Goal: Task Accomplishment & Management: Manage account settings

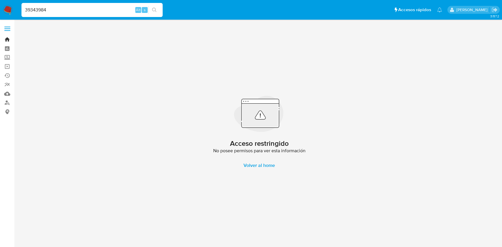
click at [8, 39] on link "Bandeja" at bounding box center [35, 39] width 70 height 9
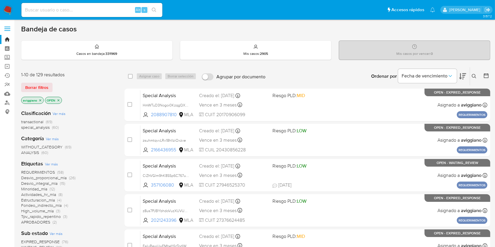
click at [38, 100] on icon "close-filter" at bounding box center [40, 101] width 4 height 4
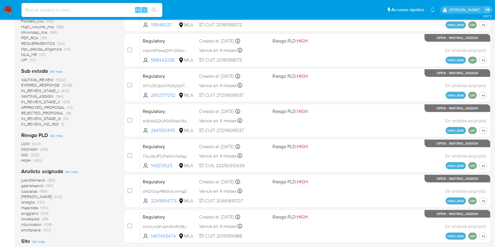
scroll to position [233, 0]
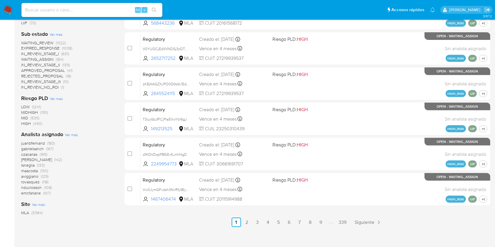
click at [25, 177] on span "aviggiano" at bounding box center [29, 177] width 17 height 6
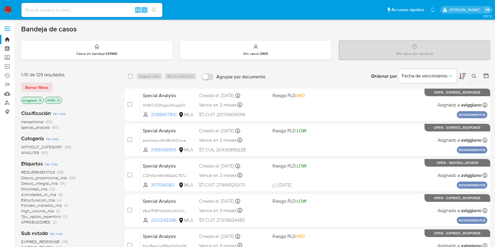
click at [61, 10] on input at bounding box center [91, 10] width 141 height 8
paste input "C0AQjJAZpAOKygKlATAzn2uP"
type input "C0AQjJAZpAOKygKlATAzn2uP"
click at [154, 10] on icon "search-icon" at bounding box center [154, 10] width 5 height 5
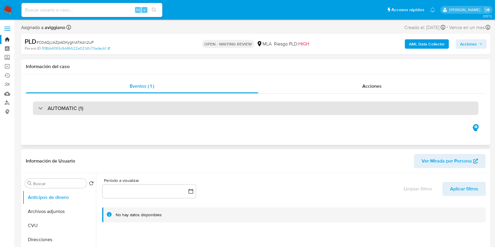
select select "10"
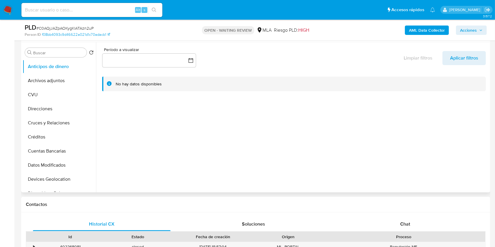
scroll to position [157, 0]
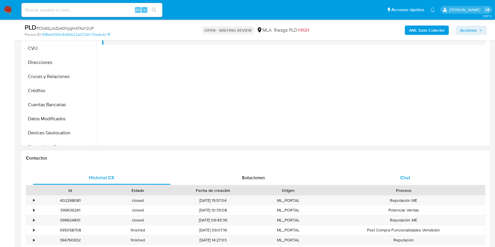
click at [399, 173] on div "Chat" at bounding box center [406, 178] width 138 height 14
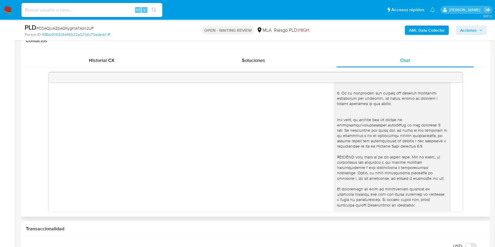
scroll to position [245, 0]
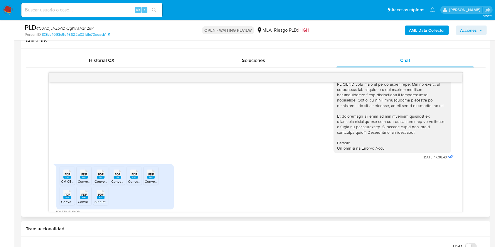
click at [89, 184] on span "Convenio Yesi 3-25.pdf" at bounding box center [96, 181] width 37 height 5
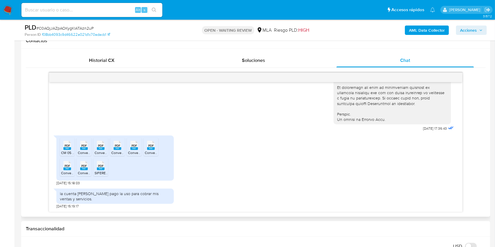
click at [63, 150] on icon "PDF" at bounding box center [67, 145] width 8 height 10
click at [101, 168] on rect at bounding box center [101, 169] width 8 height 3
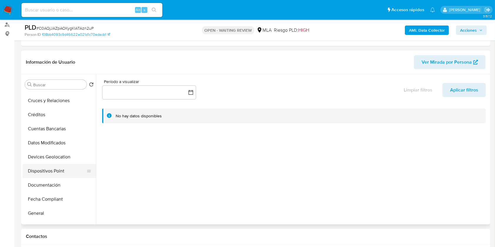
scroll to position [78, 0]
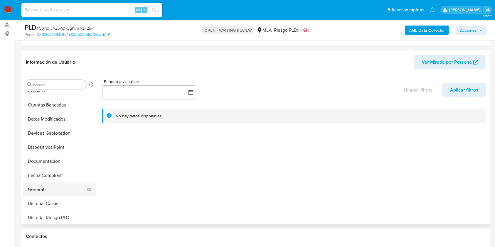
click at [41, 190] on button "General" at bounding box center [57, 190] width 69 height 14
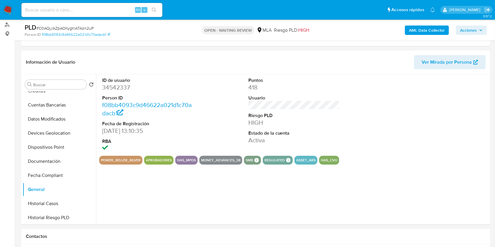
click at [432, 30] on b "AML Data Collector" at bounding box center [427, 30] width 36 height 9
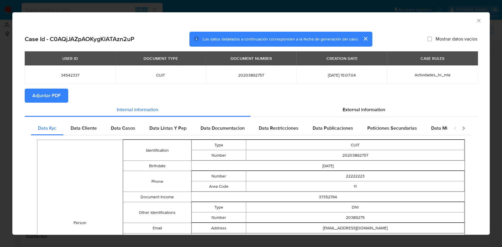
click at [57, 90] on span "Adjuntar PDF" at bounding box center [46, 95] width 28 height 13
click at [475, 20] on icon "Cerrar ventana" at bounding box center [478, 21] width 6 height 6
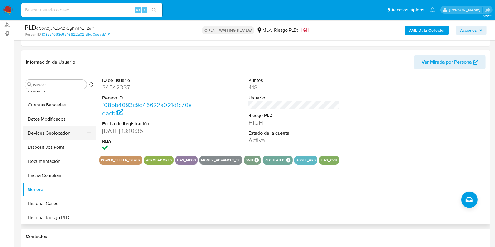
scroll to position [235, 0]
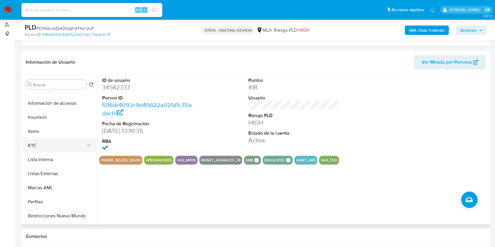
click at [58, 147] on button "KYC" at bounding box center [57, 146] width 69 height 14
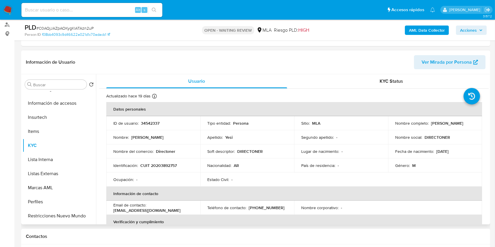
click at [161, 170] on td "Identificación : CUIT 20203892757" at bounding box center [153, 166] width 94 height 14
click at [161, 168] on td "Identificación : CUIT 20203892757" at bounding box center [153, 166] width 94 height 14
click at [163, 165] on p "CUIT 20203892757" at bounding box center [158, 165] width 36 height 5
click at [164, 165] on p "CUIT 20203892757" at bounding box center [158, 165] width 36 height 5
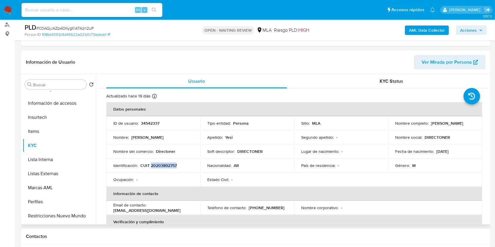
copy p "20203892757"
click at [143, 125] on p "34542337" at bounding box center [150, 123] width 19 height 5
copy p "34542337"
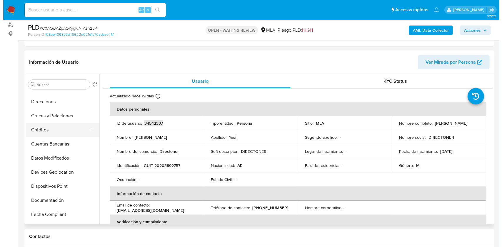
scroll to position [0, 0]
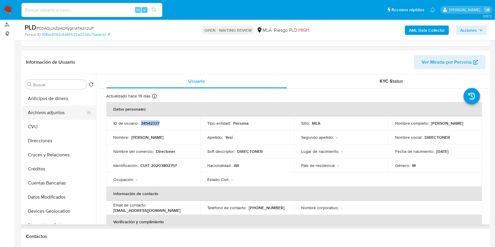
click at [54, 114] on button "Archivos adjuntos" at bounding box center [57, 113] width 69 height 14
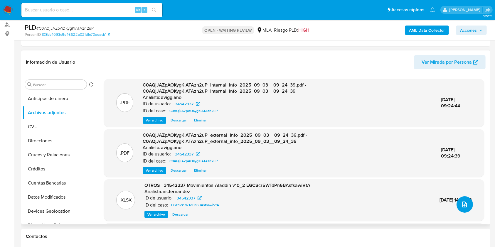
click at [469, 205] on button "upload-file" at bounding box center [465, 205] width 16 height 16
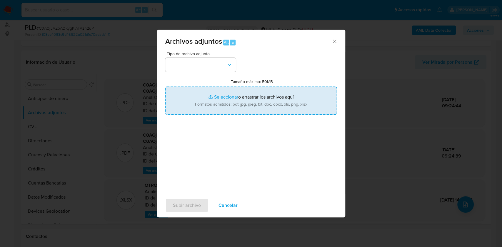
click at [307, 111] on input "Tamaño máximo: 50MB Seleccionar archivos" at bounding box center [251, 101] width 172 height 28
type input "C:\fakepath\Nosis - 34542337.pdf"
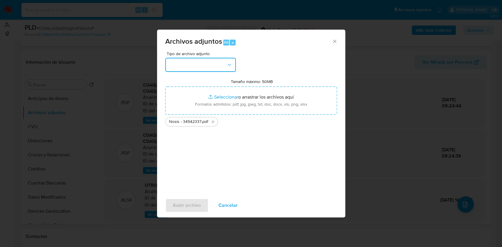
click at [216, 70] on button "button" at bounding box center [200, 65] width 71 height 14
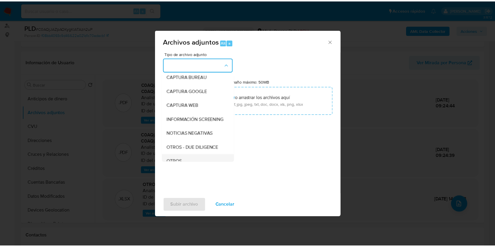
scroll to position [78, 0]
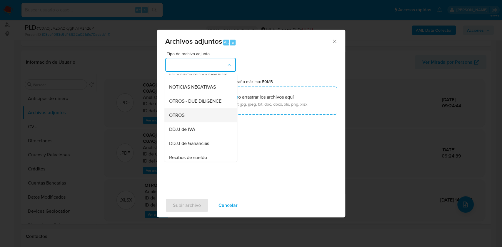
click at [208, 120] on div "OTROS" at bounding box center [199, 115] width 60 height 14
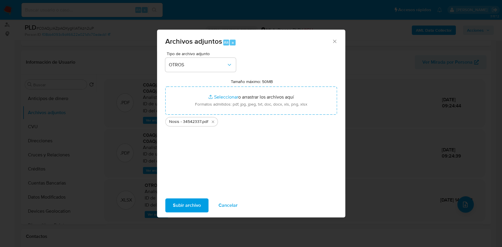
click at [189, 205] on span "Subir archivo" at bounding box center [187, 205] width 28 height 13
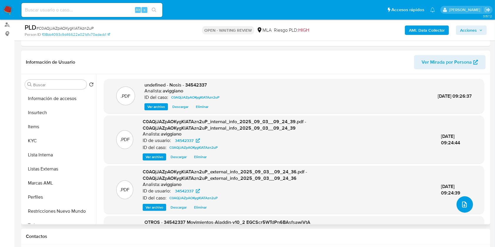
scroll to position [274, 0]
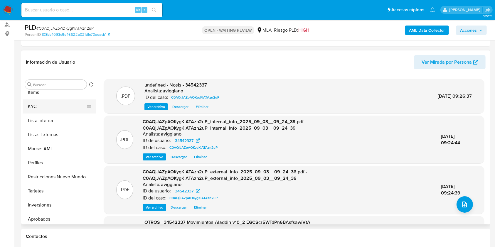
click at [54, 110] on button "KYC" at bounding box center [57, 107] width 69 height 14
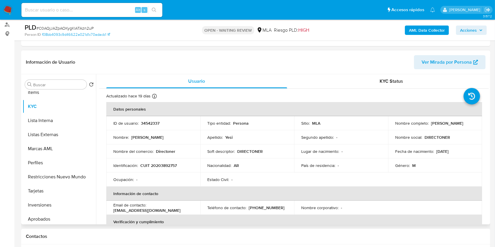
click at [150, 124] on p "34542337" at bounding box center [150, 123] width 19 height 5
copy p "34542337"
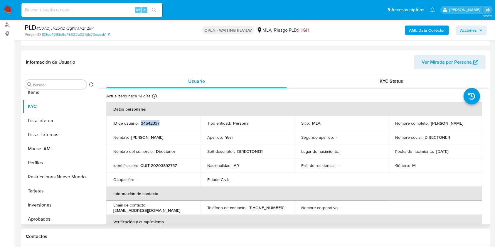
copy p "34542337"
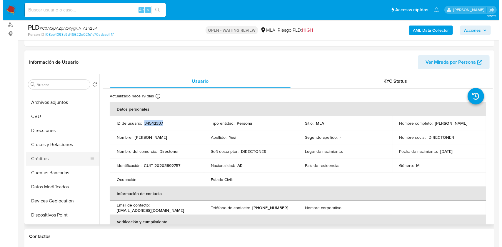
scroll to position [0, 0]
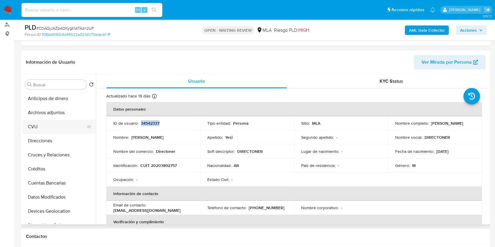
click at [63, 120] on button "CVU" at bounding box center [57, 127] width 69 height 14
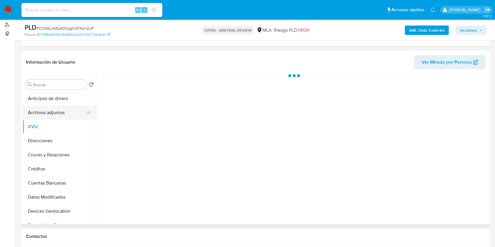
click at [66, 111] on button "Archivos adjuntos" at bounding box center [57, 113] width 69 height 14
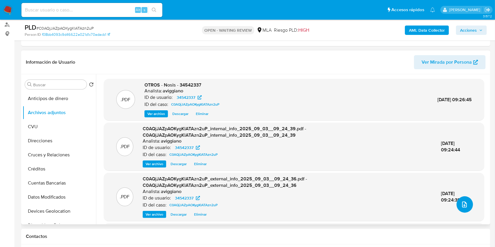
click at [459, 209] on button "upload-file" at bounding box center [465, 205] width 16 height 16
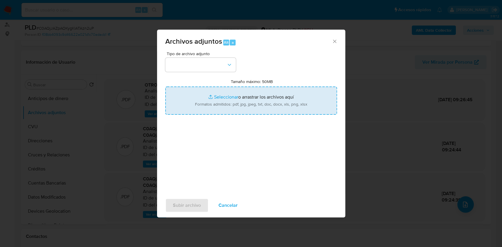
click at [233, 102] on input "Tamaño máximo: 50MB Seleccionar archivos" at bounding box center [251, 101] width 172 height 28
type input "C:\fakepath\Movimientos-Aladdin-v10_1 - 34542337.xlsx"
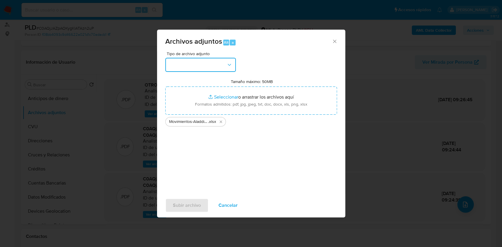
click at [217, 60] on button "button" at bounding box center [200, 65] width 71 height 14
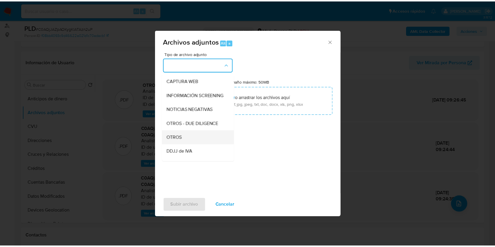
scroll to position [78, 0]
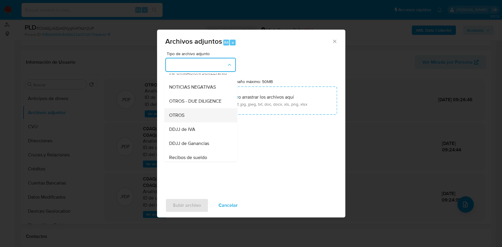
click at [194, 121] on div "OTROS" at bounding box center [199, 115] width 60 height 14
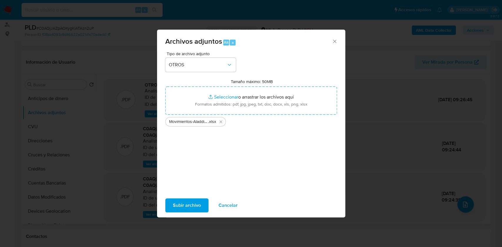
click at [193, 209] on span "Subir archivo" at bounding box center [187, 205] width 28 height 13
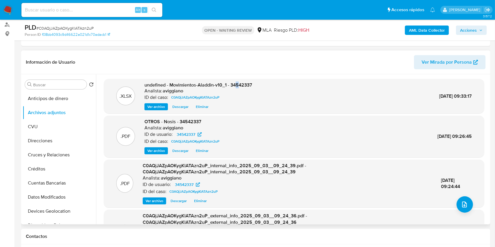
click at [237, 80] on div ".XLSX undefined - Movimientos-Aladdin-v10_1 - 34542337 Analista: aviggiano ID d…" at bounding box center [294, 96] width 380 height 35
click at [240, 85] on span "undefined - Movimientos-Aladdin-v10_1 - 34542337" at bounding box center [199, 85] width 108 height 7
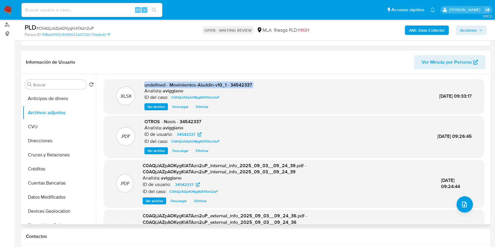
click at [240, 85] on span "undefined - Movimientos-Aladdin-v10_1 - 34542337" at bounding box center [199, 85] width 108 height 7
click at [244, 93] on div "Analista: aviggiano" at bounding box center [199, 91] width 108 height 6
click at [247, 85] on span "undefined - Movimientos-Aladdin-v10_1 - 34542337" at bounding box center [199, 85] width 108 height 7
copy span "34542337"
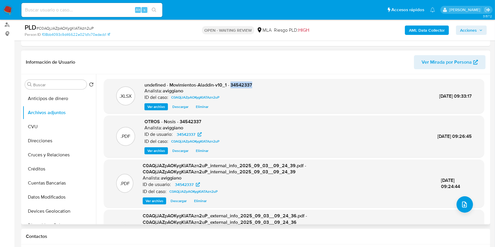
copy span "34542337"
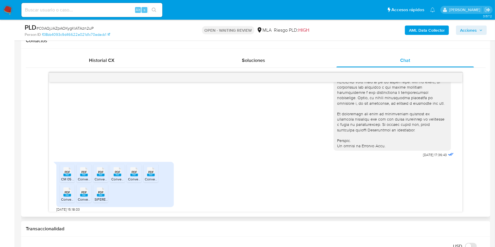
scroll to position [284, 0]
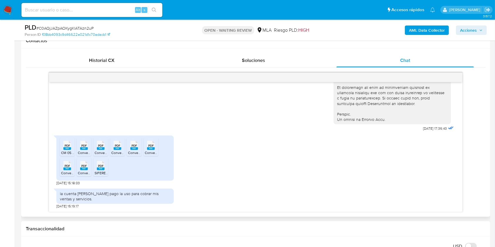
click at [149, 148] on rect at bounding box center [151, 148] width 8 height 3
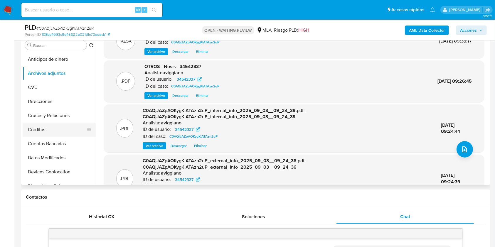
scroll to position [157, 0]
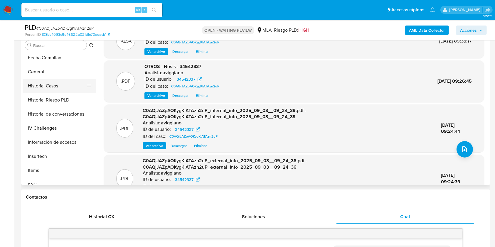
click at [65, 87] on button "Historial Casos" at bounding box center [57, 86] width 69 height 14
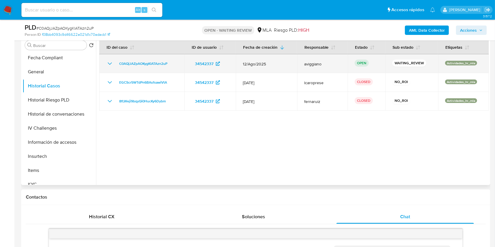
drag, startPoint x: 178, startPoint y: 62, endPoint x: 110, endPoint y: 63, distance: 68.2
click at [110, 62] on td "C0AQjJAZpAOKygKlATAzn2uP" at bounding box center [141, 63] width 85 height 19
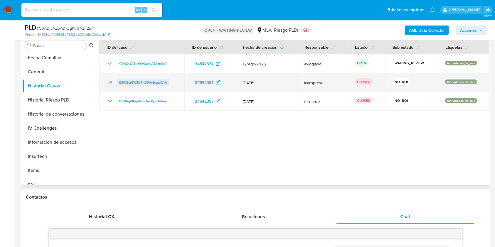
click at [143, 85] on span "EGCScr5WTdPn6BAsfsawiVtA" at bounding box center [143, 82] width 48 height 7
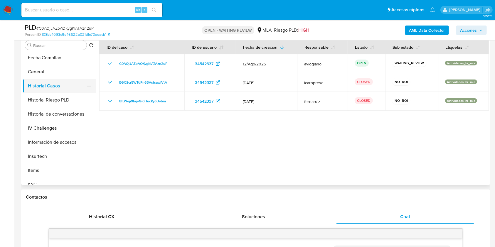
click at [56, 79] on button "Historial Casos" at bounding box center [57, 86] width 69 height 14
click at [56, 76] on button "General" at bounding box center [57, 72] width 69 height 14
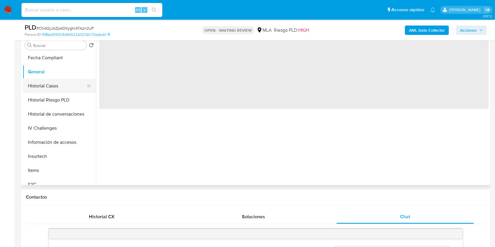
click at [57, 84] on button "Historial Casos" at bounding box center [57, 86] width 69 height 14
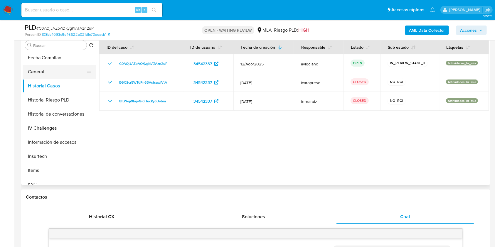
click at [44, 74] on button "General" at bounding box center [57, 72] width 69 height 14
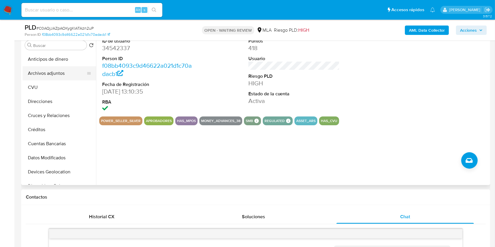
click at [64, 75] on button "Archivos adjuntos" at bounding box center [57, 73] width 69 height 14
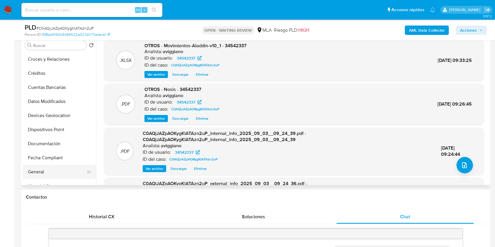
scroll to position [78, 0]
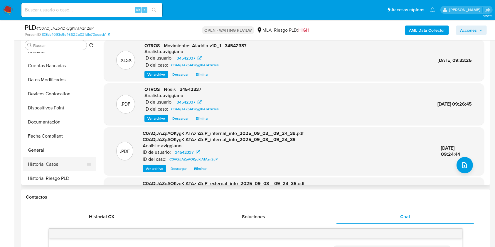
click at [56, 166] on button "Historial Casos" at bounding box center [57, 164] width 69 height 14
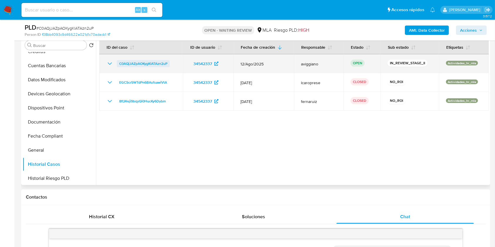
click at [160, 63] on span "C0AQjJAZpAOKygKlATAzn2uP" at bounding box center [143, 63] width 48 height 7
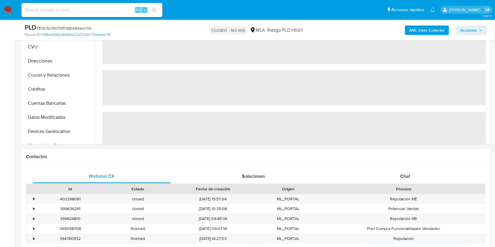
select select "10"
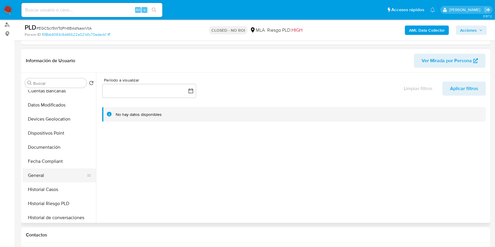
scroll to position [118, 0]
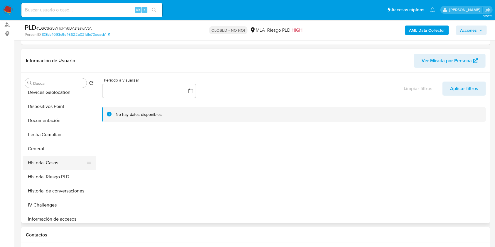
click at [62, 157] on button "Historial Casos" at bounding box center [57, 163] width 69 height 14
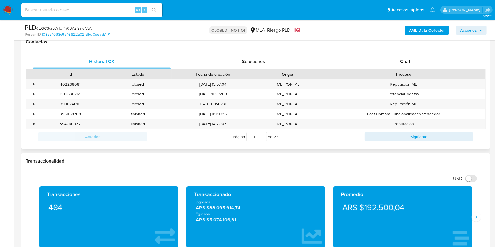
scroll to position [235, 0]
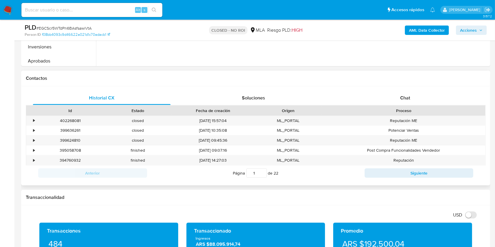
click at [406, 90] on div "Historial CX Soluciones Chat Id Estado Fecha de creación Origen Proceso • 40226…" at bounding box center [255, 135] width 469 height 99
click at [406, 93] on div "Chat" at bounding box center [406, 98] width 138 height 14
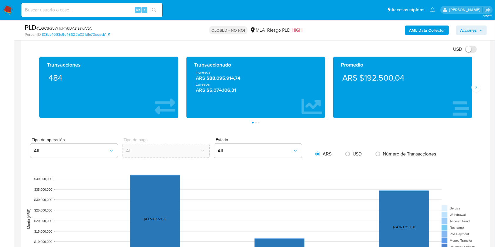
scroll to position [627, 0]
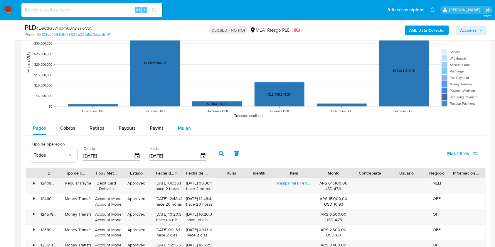
click at [195, 121] on div "Pagos Cobros Retiros Payouts Payins Mulan" at bounding box center [256, 128] width 460 height 14
click at [194, 127] on button "Mulan" at bounding box center [184, 128] width 27 height 14
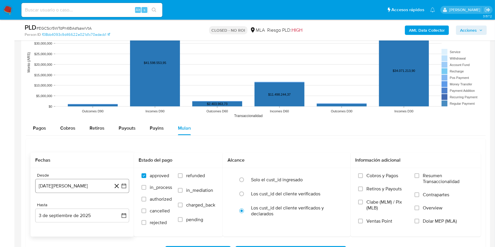
click at [100, 184] on button "3 de agosto de 2024" at bounding box center [82, 186] width 94 height 14
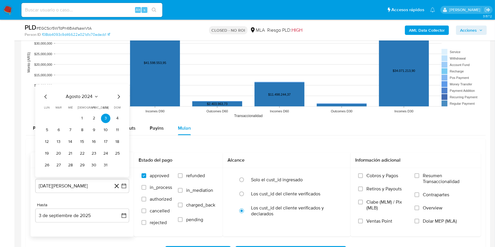
click at [116, 96] on icon "Mes siguiente" at bounding box center [118, 96] width 7 height 7
click at [116, 85] on icon "Mes siguiente" at bounding box center [118, 85] width 7 height 7
click at [118, 95] on icon "Mes siguiente" at bounding box center [118, 96] width 7 height 7
click at [118, 98] on icon "Mes siguiente" at bounding box center [118, 96] width 7 height 7
click at [119, 87] on icon "Mes siguiente" at bounding box center [118, 85] width 7 height 7
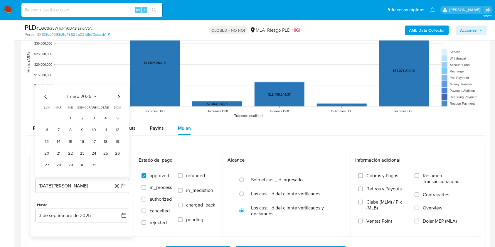
click at [118, 95] on icon "Mes siguiente" at bounding box center [118, 96] width 7 height 7
click at [118, 87] on icon "Mes siguiente" at bounding box center [118, 85] width 7 height 7
click at [119, 96] on icon "Mes siguiente" at bounding box center [118, 96] width 7 height 7
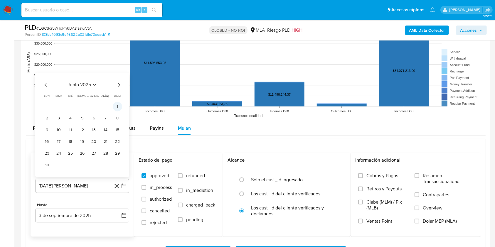
click at [118, 107] on button "1" at bounding box center [117, 106] width 9 height 9
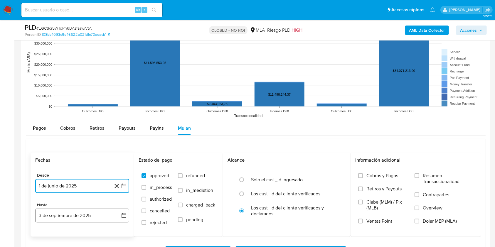
click at [65, 210] on button "3 de septiembre de 2025" at bounding box center [82, 216] width 94 height 14
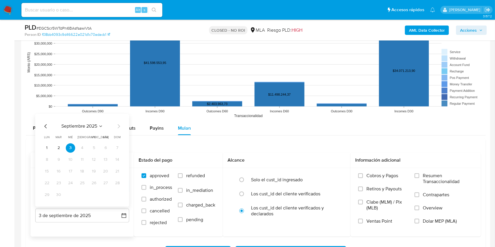
click at [44, 126] on icon "Mes anterior" at bounding box center [45, 126] width 7 height 7
click at [116, 197] on button "31" at bounding box center [117, 195] width 9 height 9
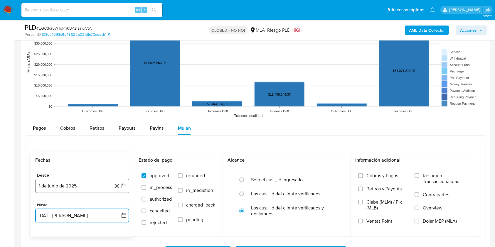
click at [84, 185] on button "1 de junio de 2025" at bounding box center [82, 186] width 94 height 14
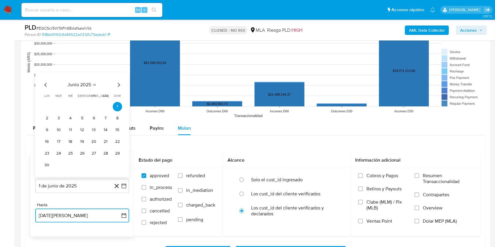
click at [119, 83] on icon "Mes siguiente" at bounding box center [118, 85] width 7 height 7
click at [57, 119] on button "1" at bounding box center [58, 118] width 9 height 9
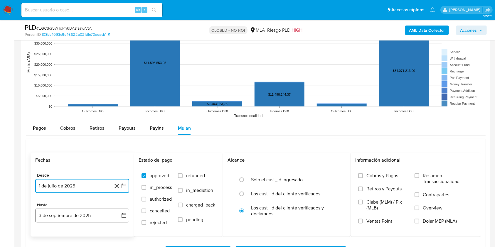
click at [47, 209] on button "3 de septiembre de 2025" at bounding box center [82, 216] width 94 height 14
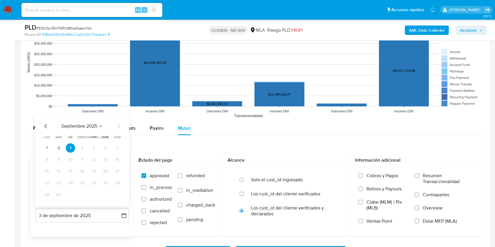
click at [45, 123] on icon "Mes anterior" at bounding box center [45, 126] width 7 height 7
click at [46, 124] on icon "Mes anterior" at bounding box center [45, 126] width 7 height 7
click at [85, 194] on button "31" at bounding box center [82, 195] width 9 height 9
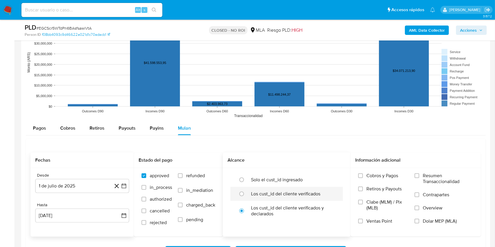
click at [247, 193] on div at bounding box center [243, 194] width 16 height 12
radio input "true"
click at [430, 224] on span "Dolar MEP (MLA)" at bounding box center [440, 222] width 34 height 6
click at [420, 224] on input "Dolar MEP (MLA)" at bounding box center [417, 221] width 5 height 5
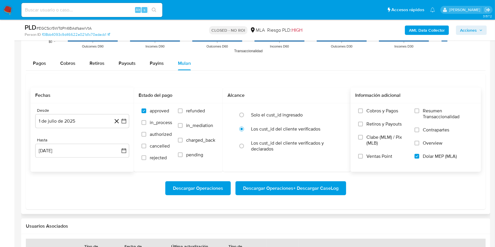
scroll to position [744, 0]
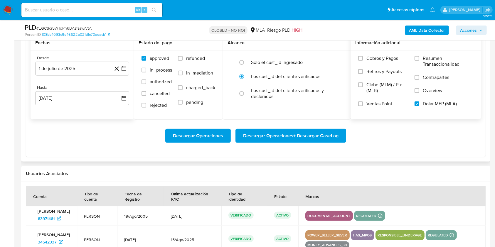
click at [305, 137] on span "Descargar Operaciones + Descargar CaseLog" at bounding box center [290, 136] width 95 height 13
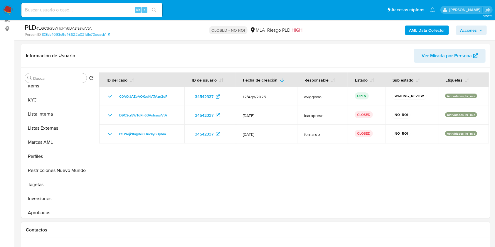
scroll to position [39, 0]
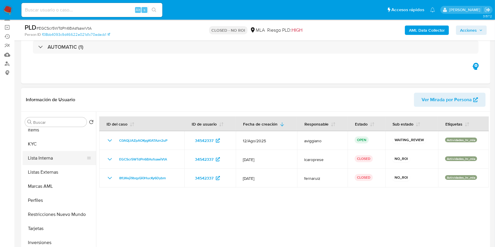
click at [75, 159] on button "Lista Interna" at bounding box center [57, 158] width 69 height 14
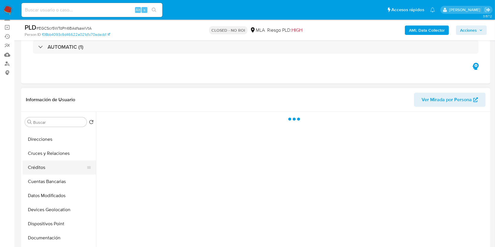
scroll to position [0, 0]
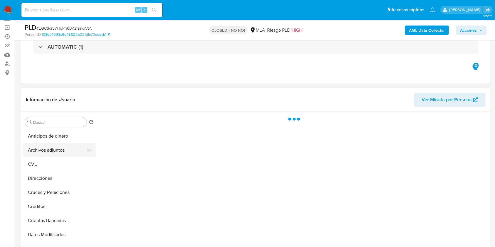
click at [56, 150] on button "Archivos adjuntos" at bounding box center [57, 150] width 69 height 14
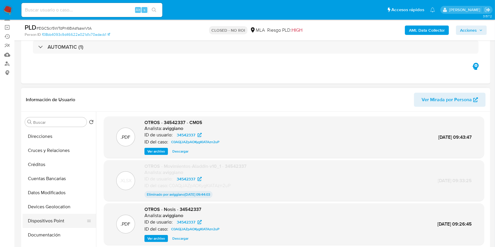
scroll to position [78, 0]
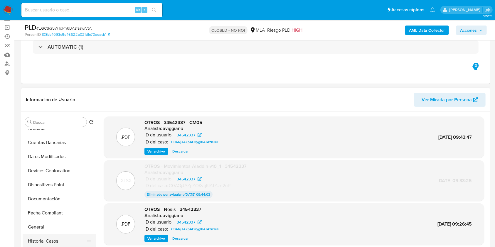
click at [40, 235] on button "Historial Casos" at bounding box center [57, 241] width 69 height 14
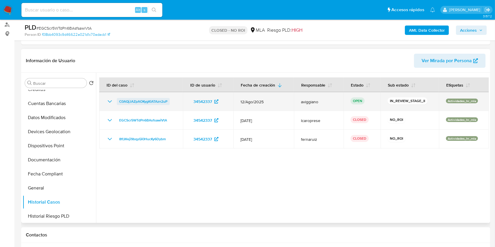
click at [149, 105] on span "C0AQjJAZpAOKygKlATAzn2uP" at bounding box center [143, 101] width 48 height 7
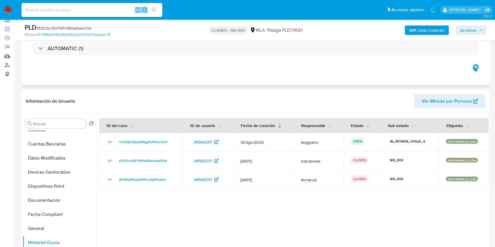
scroll to position [39, 0]
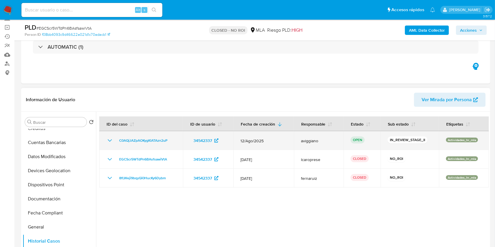
click at [131, 135] on td "C0AQjJAZpAOKygKlATAzn2uP" at bounding box center [141, 140] width 84 height 19
click at [131, 137] on span "C0AQjJAZpAOKygKlATAzn2uP" at bounding box center [143, 140] width 48 height 7
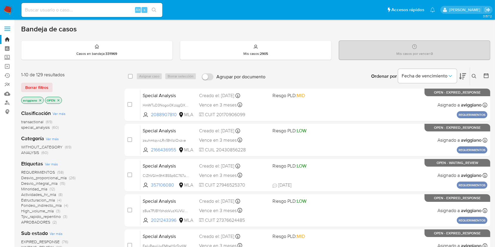
click at [475, 75] on icon at bounding box center [474, 76] width 5 height 5
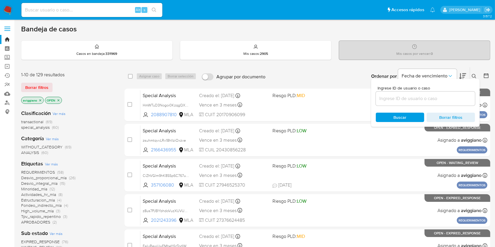
click at [447, 93] on div at bounding box center [425, 99] width 99 height 14
click at [446, 96] on input at bounding box center [425, 99] width 99 height 8
paste input "C0AQjJAZpAOKygKlATAzn2uP"
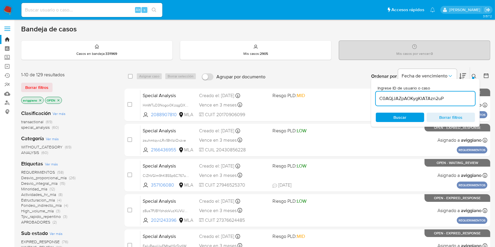
type input "C0AQjJAZpAOKygKlATAzn2uP"
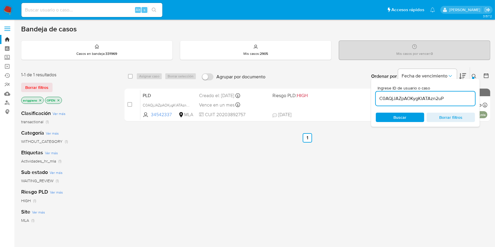
click at [133, 76] on div "select-all-cases-checkbox" at bounding box center [131, 76] width 7 height 7
click at [129, 79] on div "select-all-cases-checkbox" at bounding box center [130, 76] width 5 height 6
click at [129, 74] on input "checkbox" at bounding box center [130, 76] width 5 height 5
checkbox input "true"
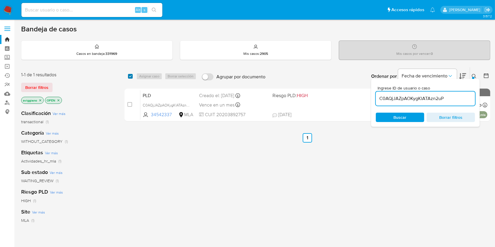
checkbox input "true"
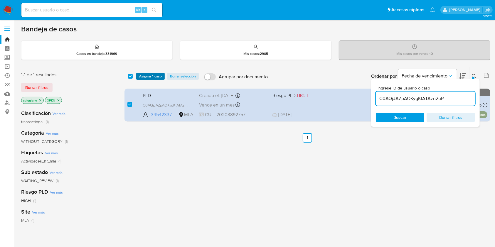
click at [143, 77] on span "Asignar 1 caso" at bounding box center [150, 76] width 23 height 6
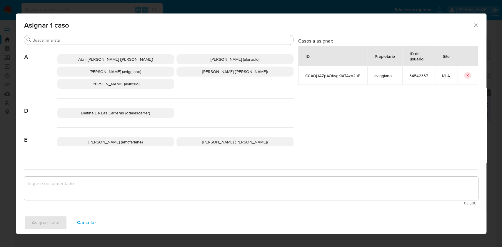
click at [117, 70] on span "Agustina Belen Viggiano (aviggiano)" at bounding box center [115, 72] width 51 height 6
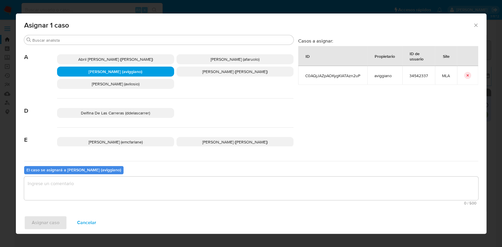
click at [109, 187] on textarea "assign-modal" at bounding box center [251, 189] width 454 height 24
click at [67, 210] on div "Buscar A Abril Karina Medzovich (amedzovich) Agostina Dinora Faruolo (afaruolo)…" at bounding box center [251, 123] width 470 height 177
click at [57, 218] on span "Asignar caso" at bounding box center [46, 223] width 28 height 13
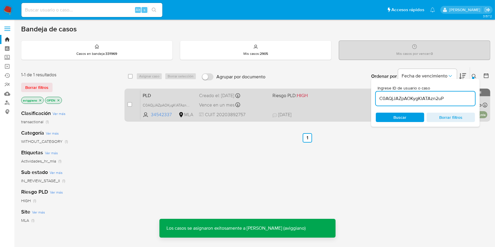
click at [318, 105] on div "PLD C0AQjJAZpAOKygKlATAzn2uP 34542337 MLA Riesgo PLD: HIGH Creado el: 12/08/202…" at bounding box center [313, 105] width 347 height 30
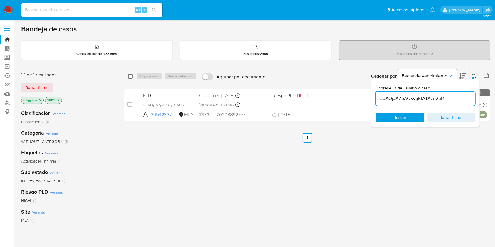
click at [128, 77] on input "checkbox" at bounding box center [130, 76] width 5 height 5
checkbox input "true"
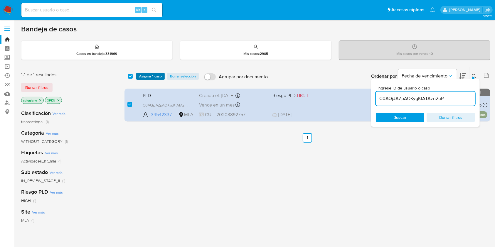
click at [140, 78] on span "Asignar 1 caso" at bounding box center [150, 76] width 23 height 6
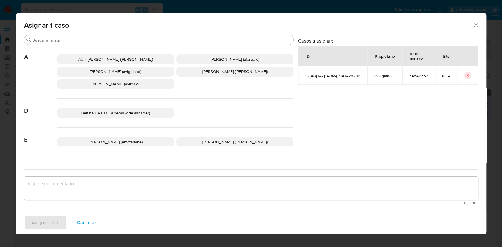
click at [98, 75] on p "Agustina Belen Viggiano (aviggiano)" at bounding box center [115, 72] width 117 height 10
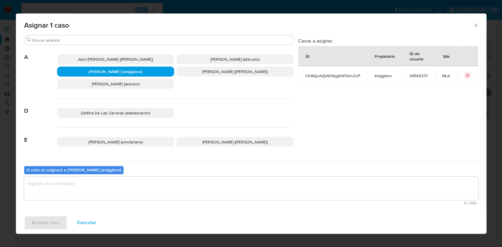
click at [66, 188] on textarea "assign-modal" at bounding box center [251, 189] width 454 height 24
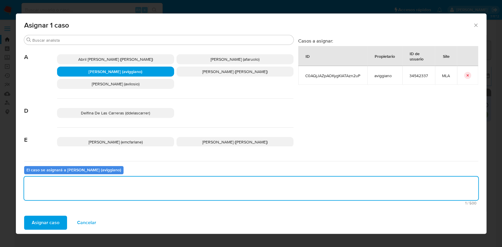
click at [39, 224] on span "Asignar caso" at bounding box center [46, 223] width 28 height 13
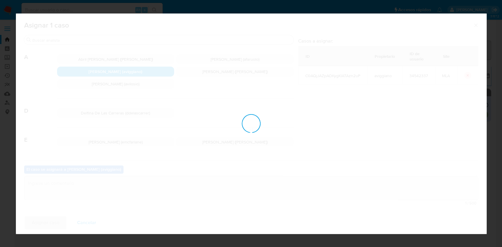
checkbox input "false"
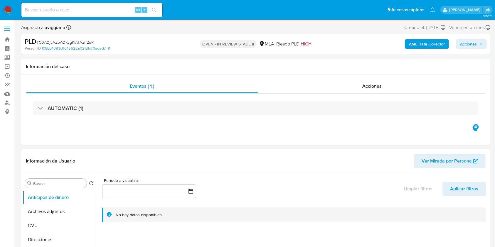
select select "10"
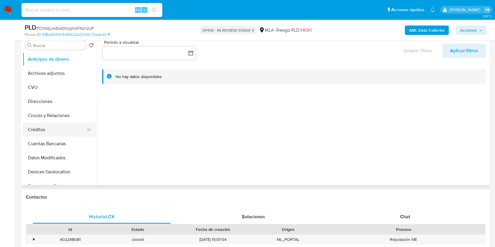
scroll to position [78, 0]
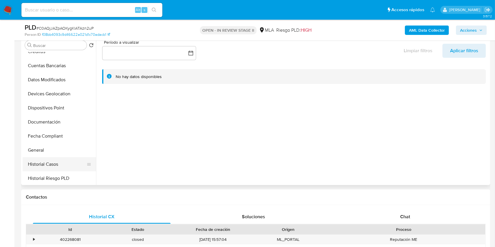
click at [40, 167] on button "Historial Casos" at bounding box center [57, 164] width 69 height 14
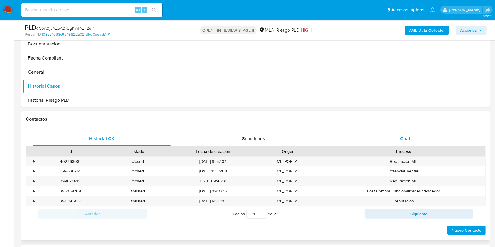
click at [395, 132] on div "Chat" at bounding box center [406, 139] width 138 height 14
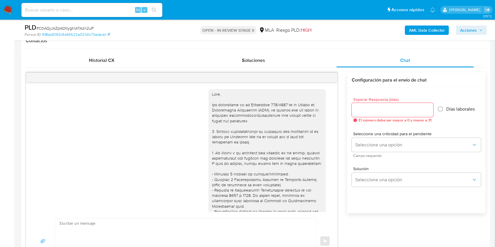
scroll to position [284, 0]
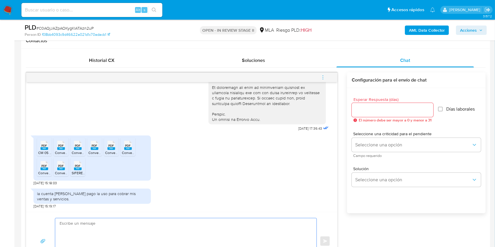
click at [110, 227] on textarea at bounding box center [185, 242] width 250 height 46
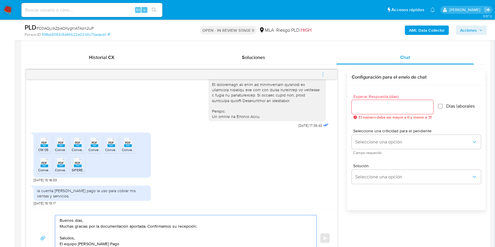
type textarea "Buenos dias, Muchas gracias por la documentación aportada. Confirmamos su recep…"
click at [388, 104] on input "Esperar Respuesta (días)" at bounding box center [393, 107] width 82 height 8
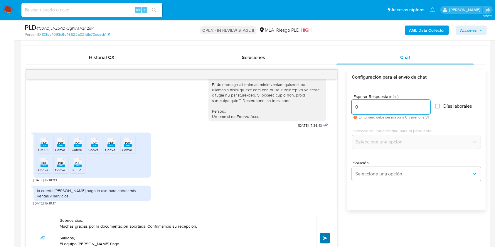
type input "0"
drag, startPoint x: 323, startPoint y: 235, endPoint x: 324, endPoint y: 230, distance: 5.4
click at [324, 236] on button "Enviar" at bounding box center [325, 238] width 11 height 11
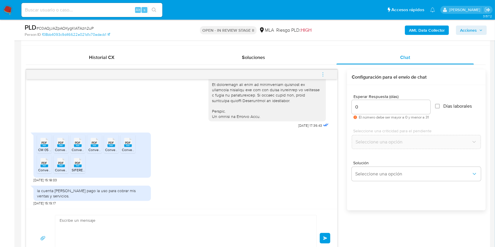
scroll to position [333, 0]
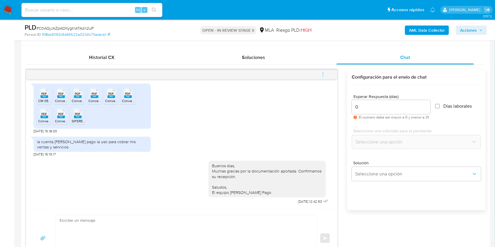
click at [323, 73] on icon "menu-action" at bounding box center [323, 74] width 5 height 5
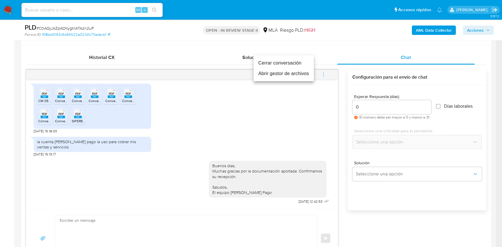
click at [280, 64] on li "Cerrar conversación" at bounding box center [283, 63] width 60 height 11
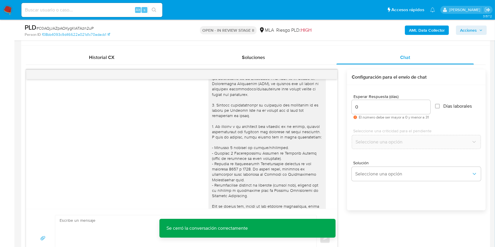
scroll to position [0, 0]
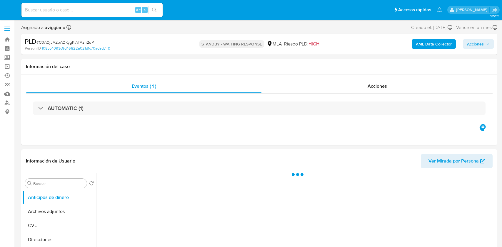
select select "10"
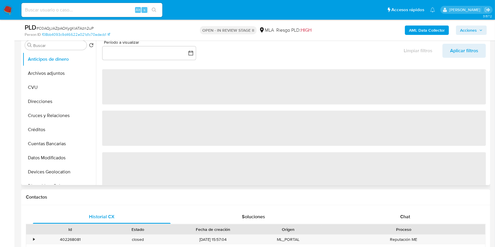
select select "10"
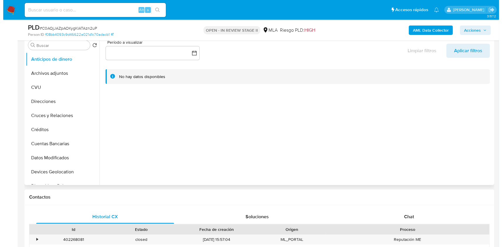
scroll to position [78, 0]
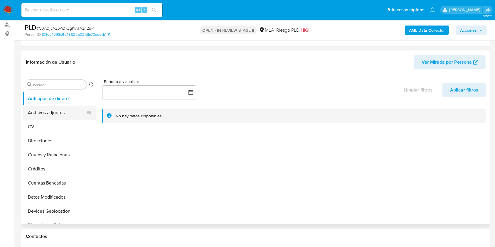
click at [36, 114] on button "Archivos adjuntos" at bounding box center [57, 113] width 69 height 14
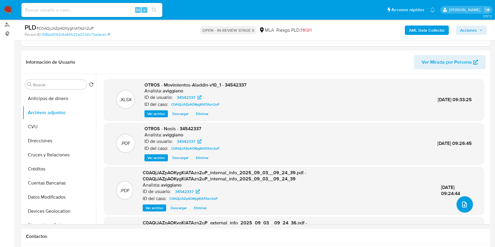
click at [467, 207] on button "upload-file" at bounding box center [465, 205] width 16 height 16
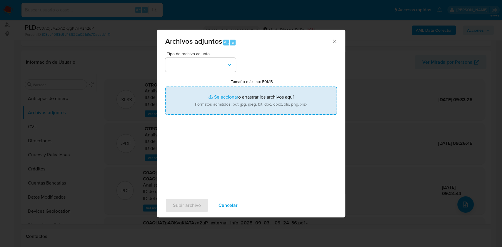
click at [221, 92] on input "Tamaño máximo: 50MB Seleccionar archivos" at bounding box center [251, 101] width 172 height 28
type input "C:\fakepath\34542337 - CM05.pdf"
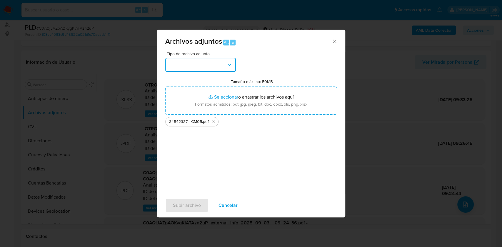
click at [199, 67] on button "button" at bounding box center [200, 65] width 71 height 14
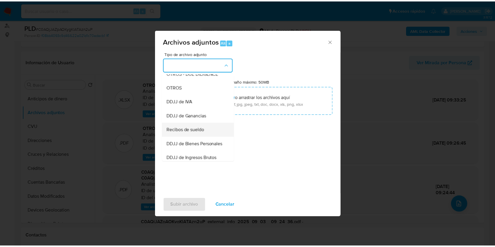
scroll to position [118, 0]
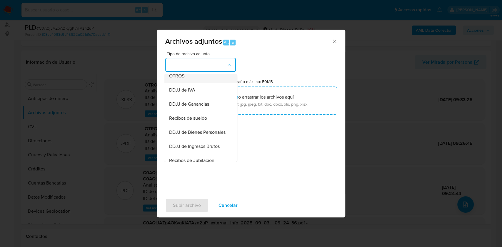
click at [185, 80] on div "OTROS" at bounding box center [199, 76] width 60 height 14
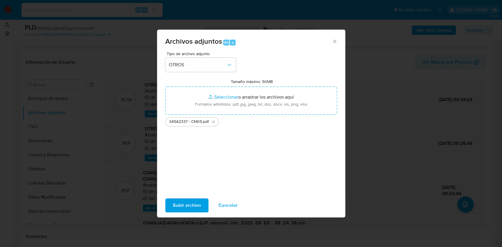
click at [178, 208] on span "Subir archivo" at bounding box center [187, 205] width 28 height 13
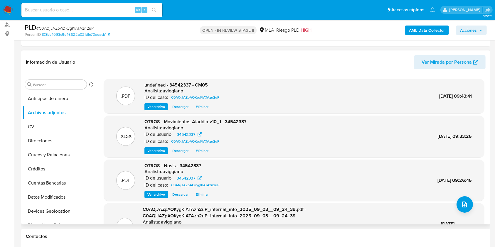
click at [202, 149] on span "Eliminar" at bounding box center [202, 151] width 13 height 6
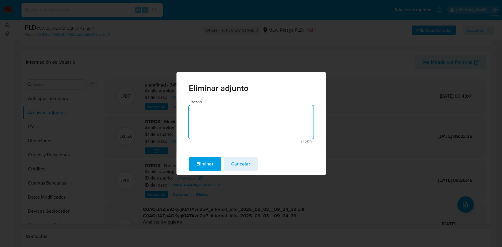
click at [206, 163] on span "Eliminar" at bounding box center [204, 164] width 17 height 13
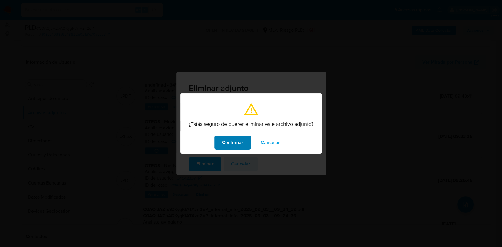
click at [228, 140] on span "Confirmar" at bounding box center [232, 142] width 21 height 13
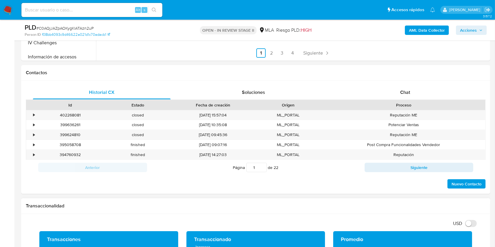
scroll to position [274, 0]
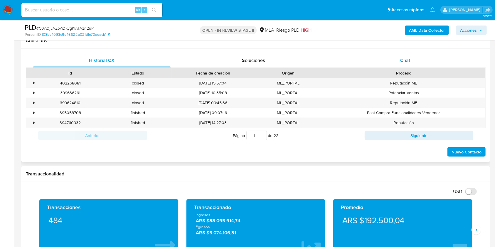
click at [399, 62] on div "Chat" at bounding box center [406, 60] width 138 height 14
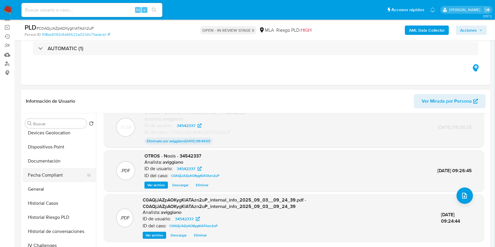
scroll to position [0, 0]
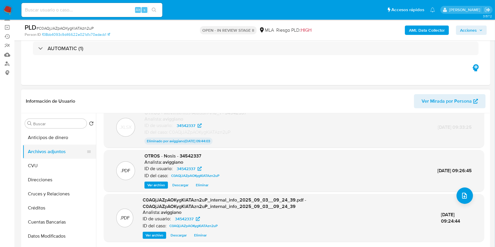
click at [61, 156] on button "Archivos adjuntos" at bounding box center [57, 152] width 69 height 14
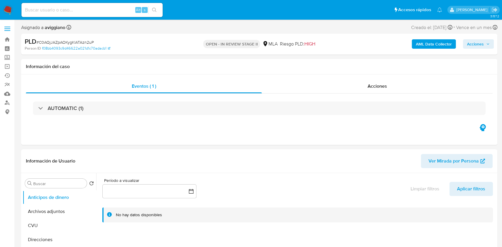
select select "10"
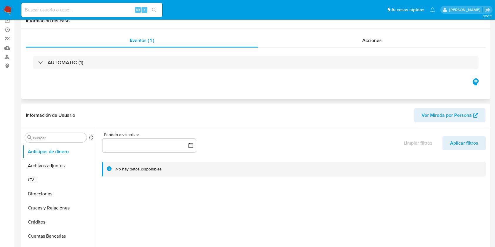
scroll to position [78, 0]
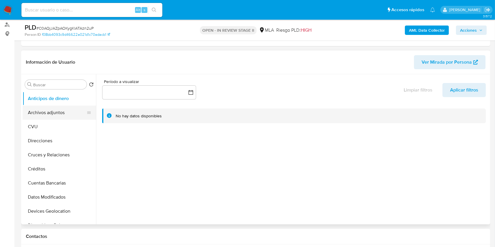
click at [41, 114] on button "Archivos adjuntos" at bounding box center [57, 113] width 69 height 14
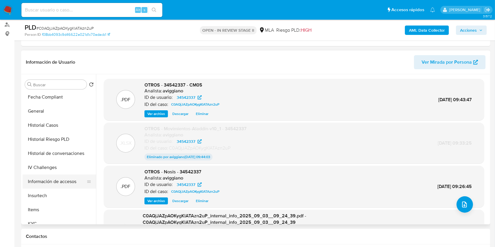
scroll to position [235, 0]
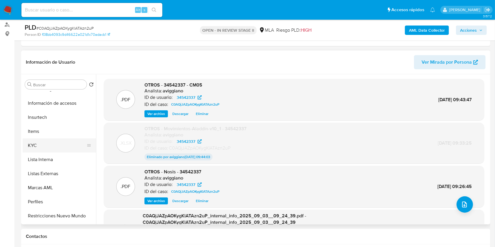
click at [56, 152] on button "KYC" at bounding box center [57, 146] width 69 height 14
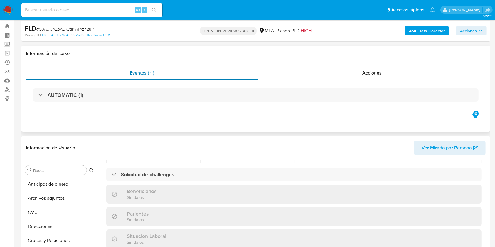
scroll to position [13, 0]
click at [55, 202] on button "Archivos adjuntos" at bounding box center [57, 199] width 69 height 14
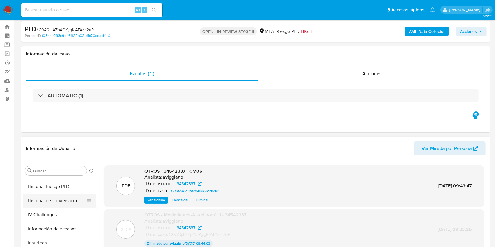
scroll to position [157, 0]
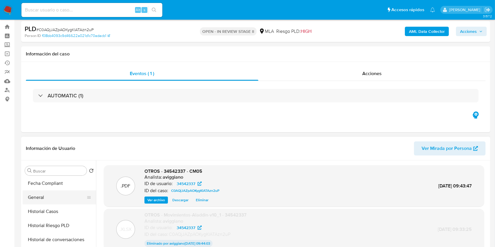
click at [57, 196] on button "General" at bounding box center [57, 198] width 69 height 14
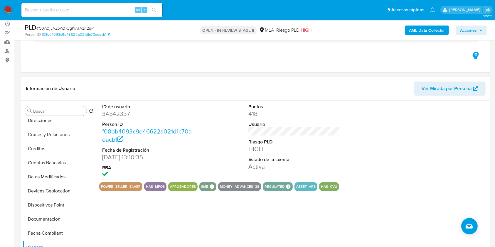
scroll to position [0, 0]
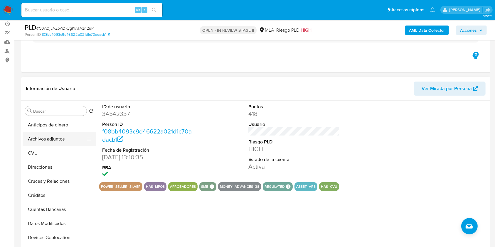
click at [54, 139] on button "Archivos adjuntos" at bounding box center [57, 139] width 69 height 14
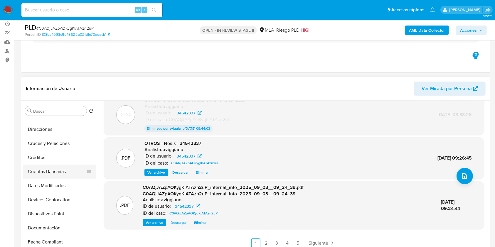
scroll to position [118, 0]
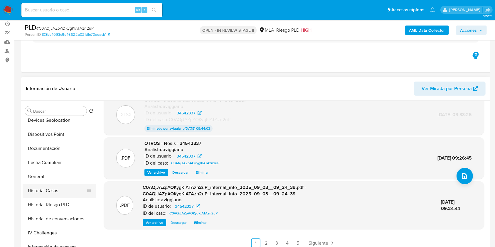
click at [67, 186] on button "Historial Casos" at bounding box center [57, 191] width 69 height 14
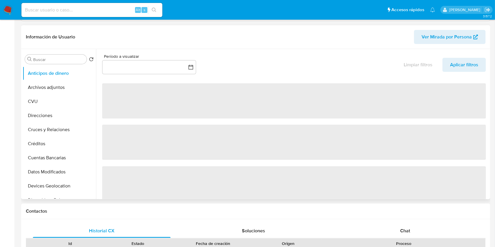
select select "10"
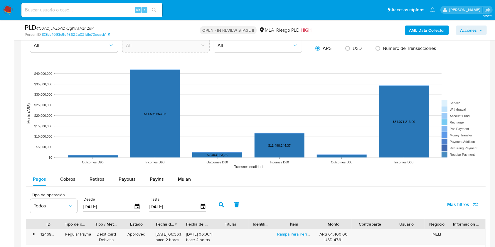
scroll to position [627, 0]
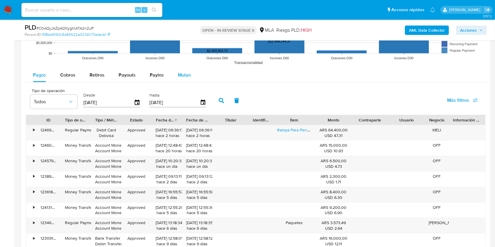
click at [189, 71] on div "Mulan" at bounding box center [184, 75] width 13 height 14
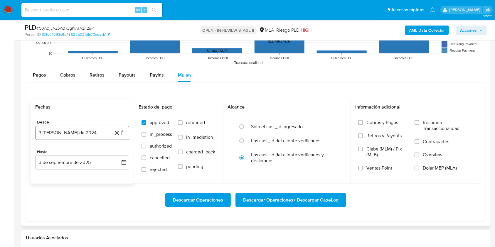
click at [98, 129] on button "3 [PERSON_NAME] de 2024" at bounding box center [82, 133] width 94 height 14
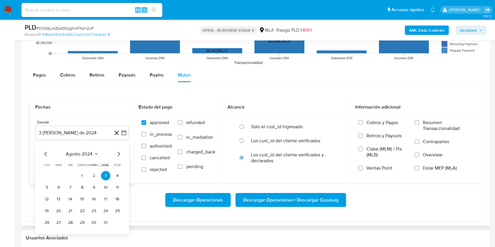
click at [117, 155] on icon "Mes siguiente" at bounding box center [118, 154] width 7 height 7
click at [117, 156] on button "3 de septiembre de 2025" at bounding box center [82, 163] width 94 height 14
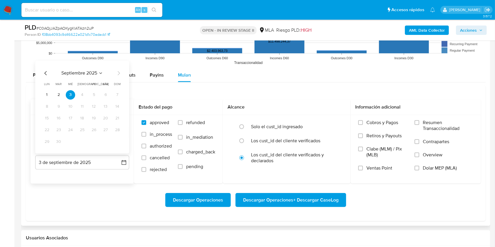
click at [110, 74] on div "septiembre 2025" at bounding box center [82, 73] width 80 height 7
click at [95, 73] on button "septiembre 2025" at bounding box center [82, 73] width 42 height 6
click at [95, 73] on div "2025 2025 ene feb mar abr may jun [DATE] ago sep oct nov dic" at bounding box center [81, 104] width 93 height 100
click at [57, 118] on button "[DATE]" at bounding box center [56, 120] width 16 height 9
click at [58, 93] on button "1" at bounding box center [58, 94] width 9 height 9
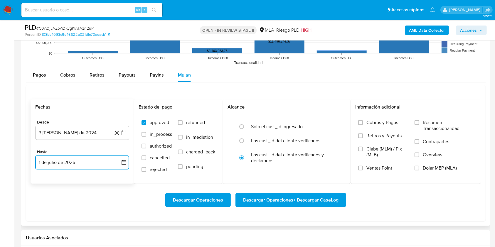
click at [63, 163] on button "1 de julio de 2025" at bounding box center [82, 163] width 94 height 14
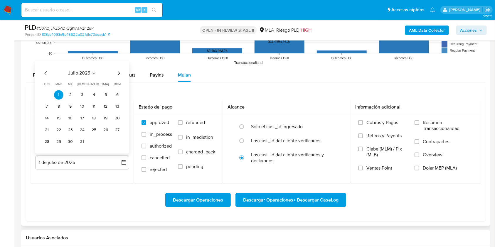
click at [54, 187] on div "Descargar Operaciones Descargar Operaciones + Descargar CaseLog" at bounding box center [256, 200] width 451 height 33
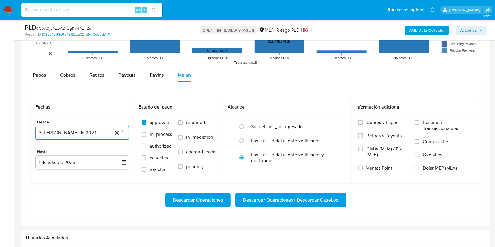
click at [65, 136] on button "3 [PERSON_NAME] de 2024" at bounding box center [82, 133] width 94 height 14
click at [94, 156] on icon "Seleccionar mes y año" at bounding box center [96, 154] width 5 height 5
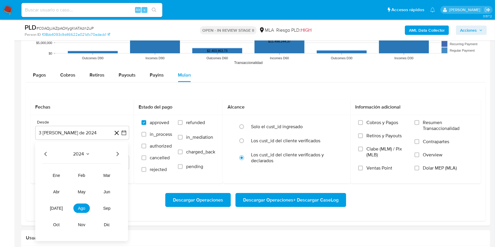
click at [120, 155] on icon "Año siguiente" at bounding box center [117, 154] width 7 height 7
click at [57, 208] on span "[DATE]" at bounding box center [56, 208] width 13 height 5
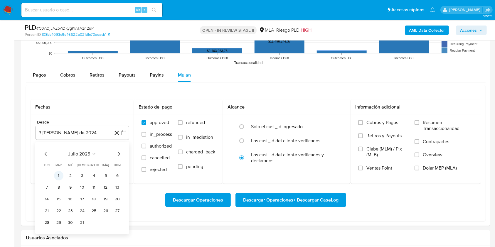
click at [56, 177] on button "1" at bounding box center [58, 175] width 9 height 9
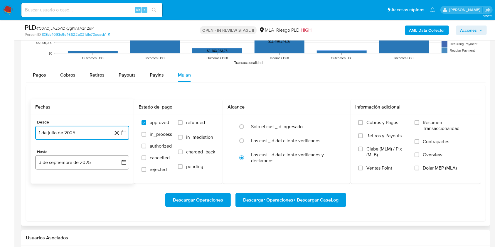
click at [53, 167] on button "3 de septiembre de 2025" at bounding box center [82, 163] width 94 height 14
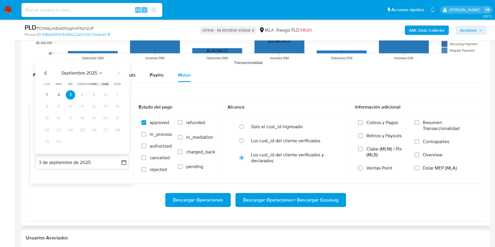
click at [46, 77] on div "septiembre 2025 septiembre 2025 lun lunes mar martes mié miércoles jue jueves v…" at bounding box center [82, 108] width 80 height 77
click at [46, 74] on icon "Mes anterior" at bounding box center [45, 73] width 7 height 7
click at [80, 140] on button "31" at bounding box center [82, 141] width 9 height 9
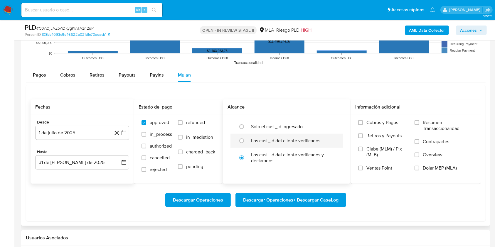
click at [277, 142] on label "Los cust_id del cliente verificados" at bounding box center [285, 141] width 69 height 6
click at [246, 142] on input "radio" at bounding box center [241, 140] width 9 height 9
radio input "true"
click at [471, 168] on label "Dolar MEP (MLA)" at bounding box center [444, 171] width 59 height 13
click at [420, 168] on input "Dolar MEP (MLA)" at bounding box center [417, 168] width 5 height 5
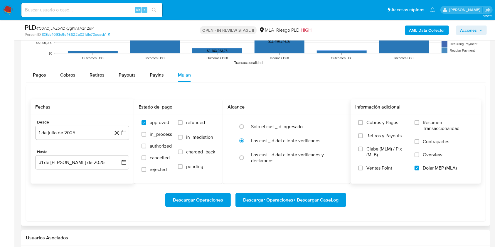
click at [319, 195] on span "Descargar Operaciones + Descargar CaseLog" at bounding box center [290, 200] width 95 height 13
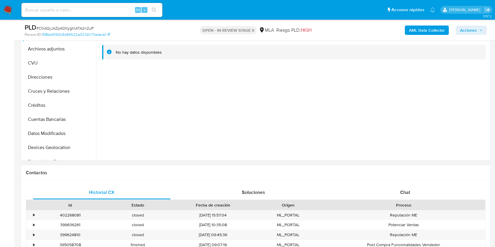
scroll to position [78, 0]
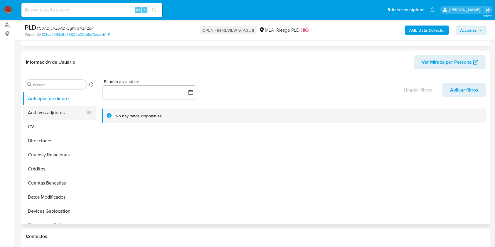
click at [64, 109] on button "Archivos adjuntos" at bounding box center [57, 113] width 69 height 14
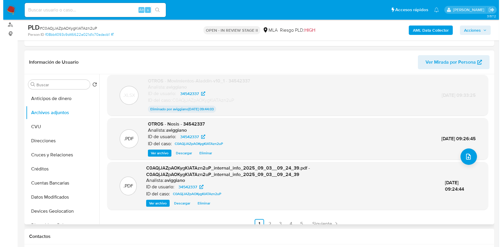
scroll to position [55, 0]
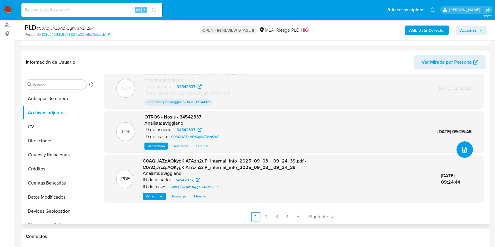
click at [457, 152] on button "upload-file" at bounding box center [465, 150] width 16 height 16
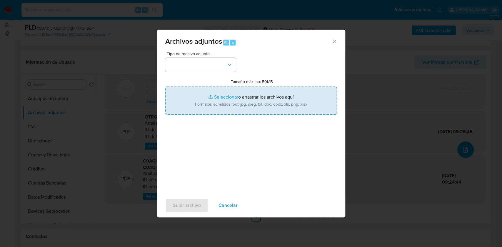
click at [254, 112] on input "Tamaño máximo: 50MB Seleccionar archivos" at bounding box center [251, 101] width 172 height 28
type input "C:\fakepath\Movimientos-Aladdin-v10_1 - 34542337 - v2.xlsx"
